Goal: Information Seeking & Learning: Learn about a topic

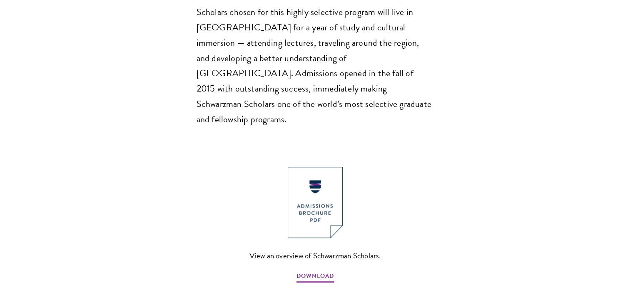
scroll to position [1075, 0]
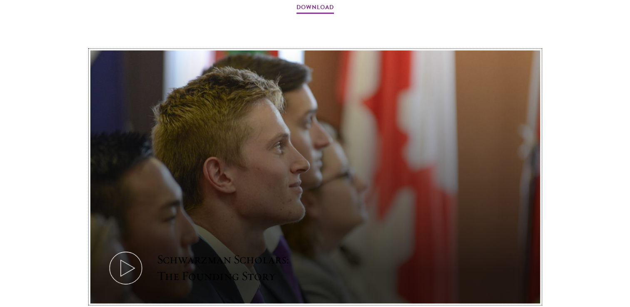
click at [131, 249] on icon at bounding box center [125, 267] width 37 height 37
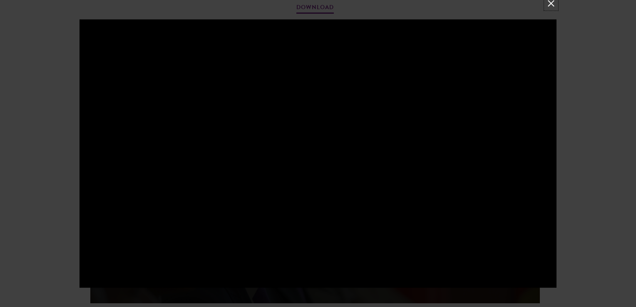
click at [551, 4] on button at bounding box center [551, 3] width 11 height 11
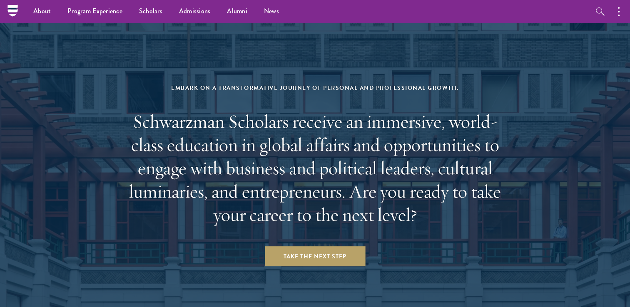
scroll to position [0, 0]
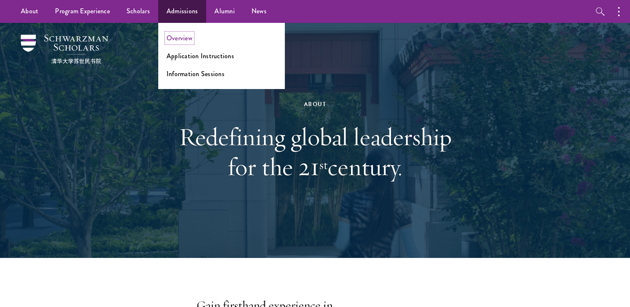
click at [186, 35] on link "Overview" at bounding box center [180, 38] width 26 height 10
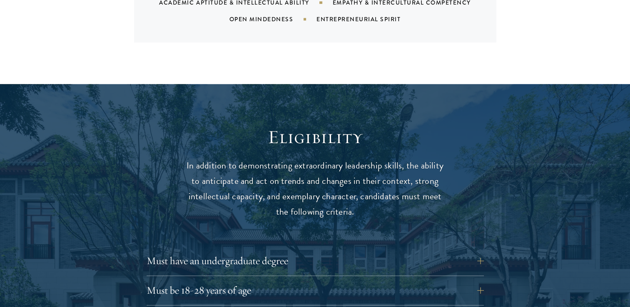
scroll to position [1083, 0]
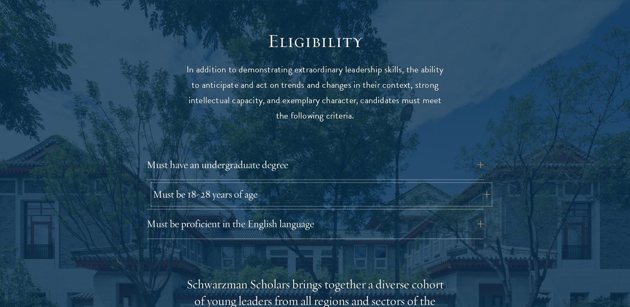
click at [345, 184] on button "Must be 18-28 years of age" at bounding box center [321, 194] width 337 height 20
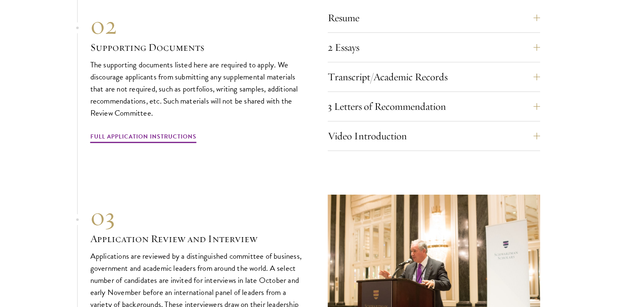
scroll to position [2748, 0]
